Goal: Task Accomplishment & Management: Use online tool/utility

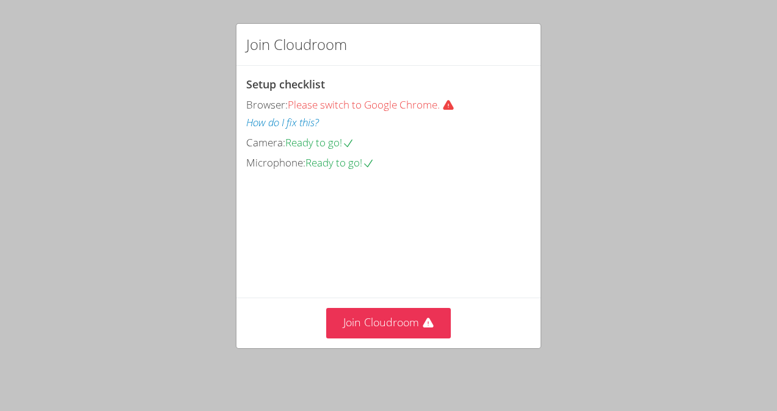
drag, startPoint x: 352, startPoint y: 85, endPoint x: 357, endPoint y: 92, distance: 8.3
click at [357, 92] on div "Setup checklist Browser: Please switch to Google Chrome. How do I fix this? Cam…" at bounding box center [388, 124] width 284 height 96
click at [391, 325] on button "Join Cloudroom" at bounding box center [388, 323] width 125 height 30
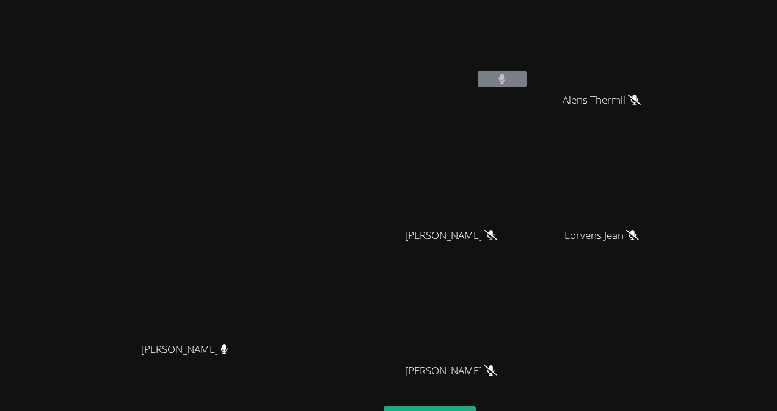
click at [529, 69] on video at bounding box center [455, 46] width 145 height 82
drag, startPoint x: 361, startPoint y: 68, endPoint x: 361, endPoint y: 38, distance: 29.9
click at [361, 38] on div "Peggy Koutas Peggy Koutas" at bounding box center [189, 257] width 369 height 505
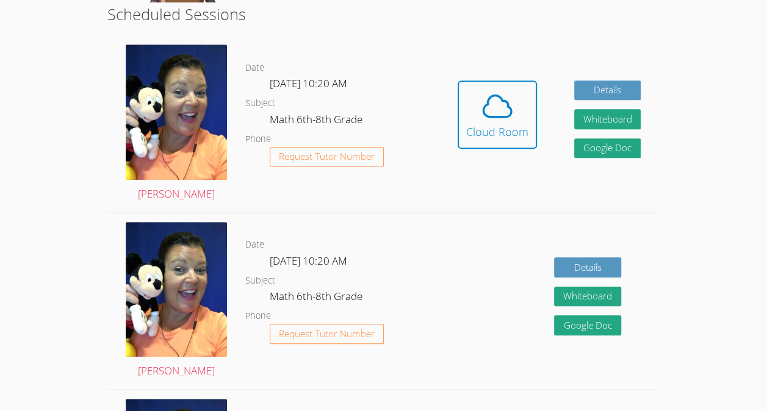
scroll to position [318, 0]
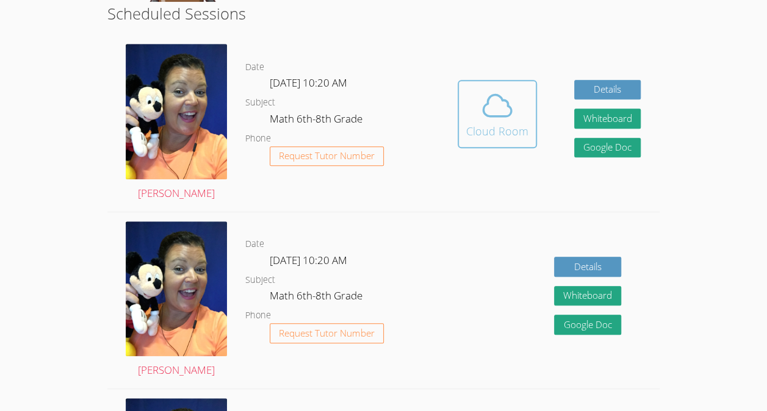
click at [473, 111] on span at bounding box center [497, 106] width 62 height 34
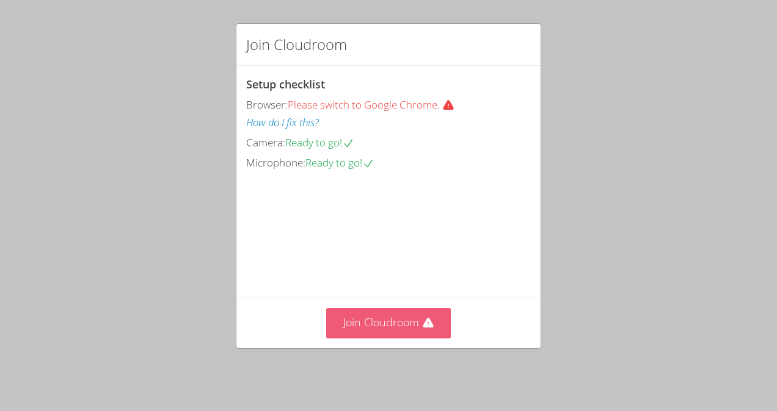
click at [385, 329] on button "Join Cloudroom" at bounding box center [388, 323] width 125 height 30
